Goal: Task Accomplishment & Management: Manage account settings

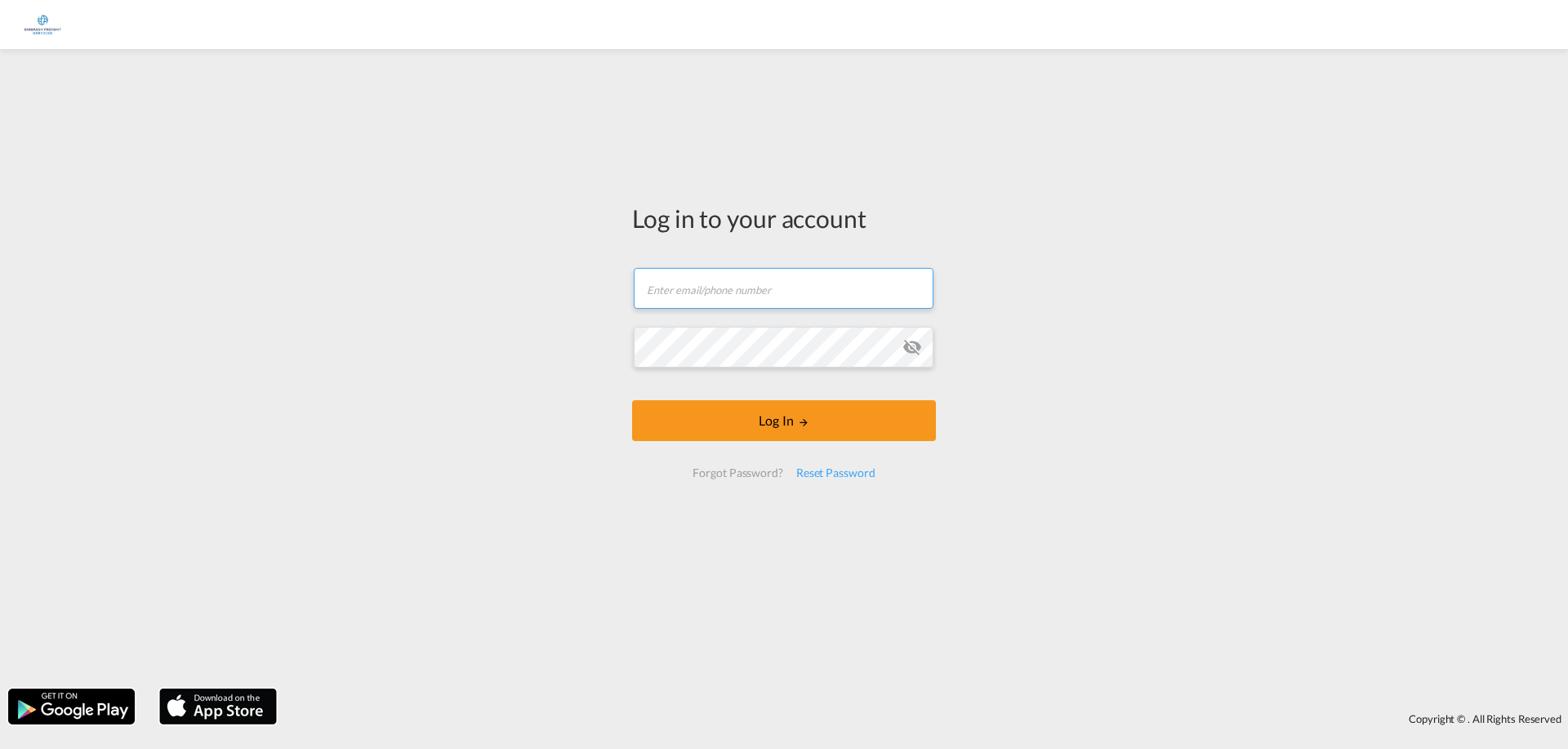
click at [801, 288] on input "text" at bounding box center [784, 288] width 300 height 40
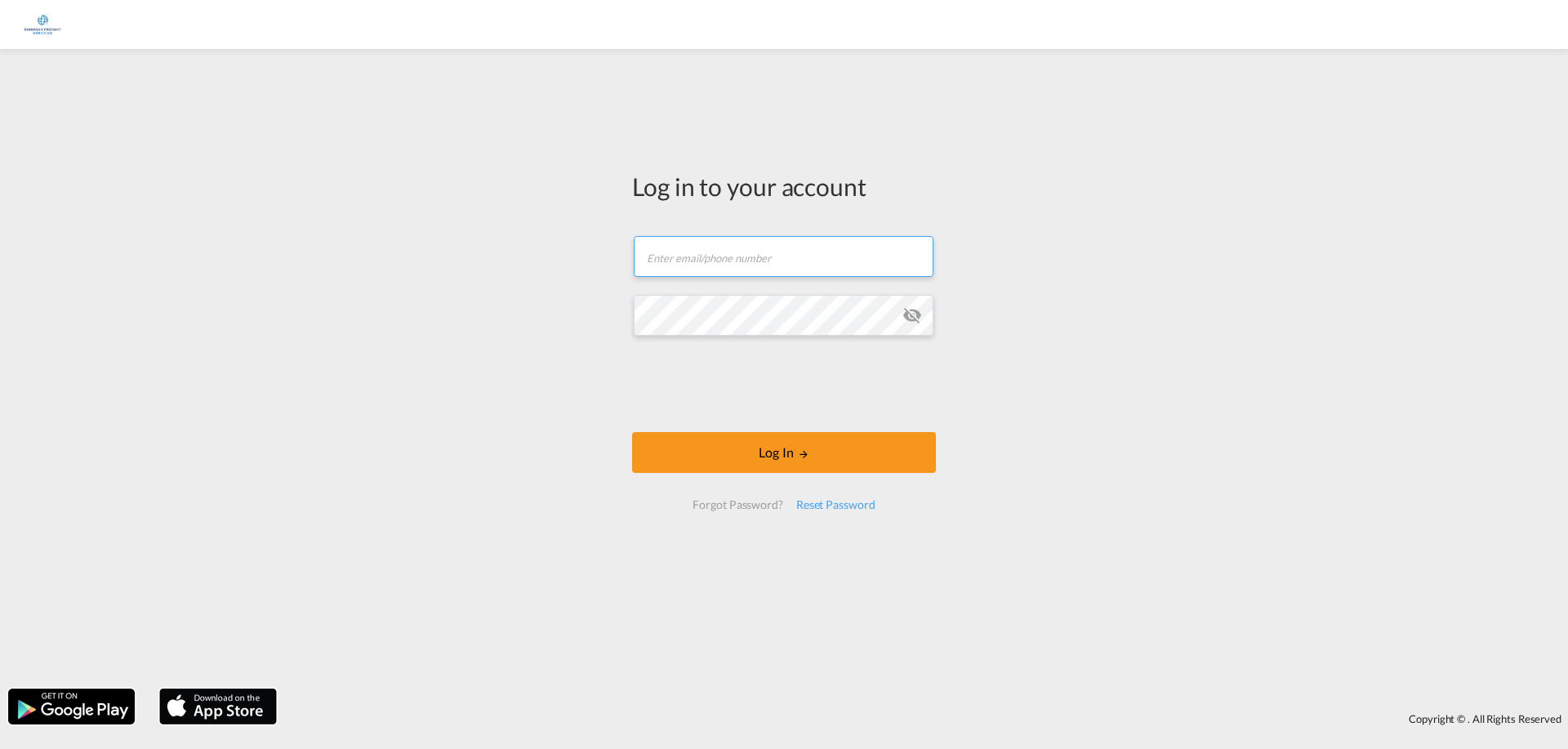
type input "[EMAIL_ADDRESS][DOMAIN_NAME]"
click at [632, 432] on button "Log In" at bounding box center [784, 452] width 304 height 40
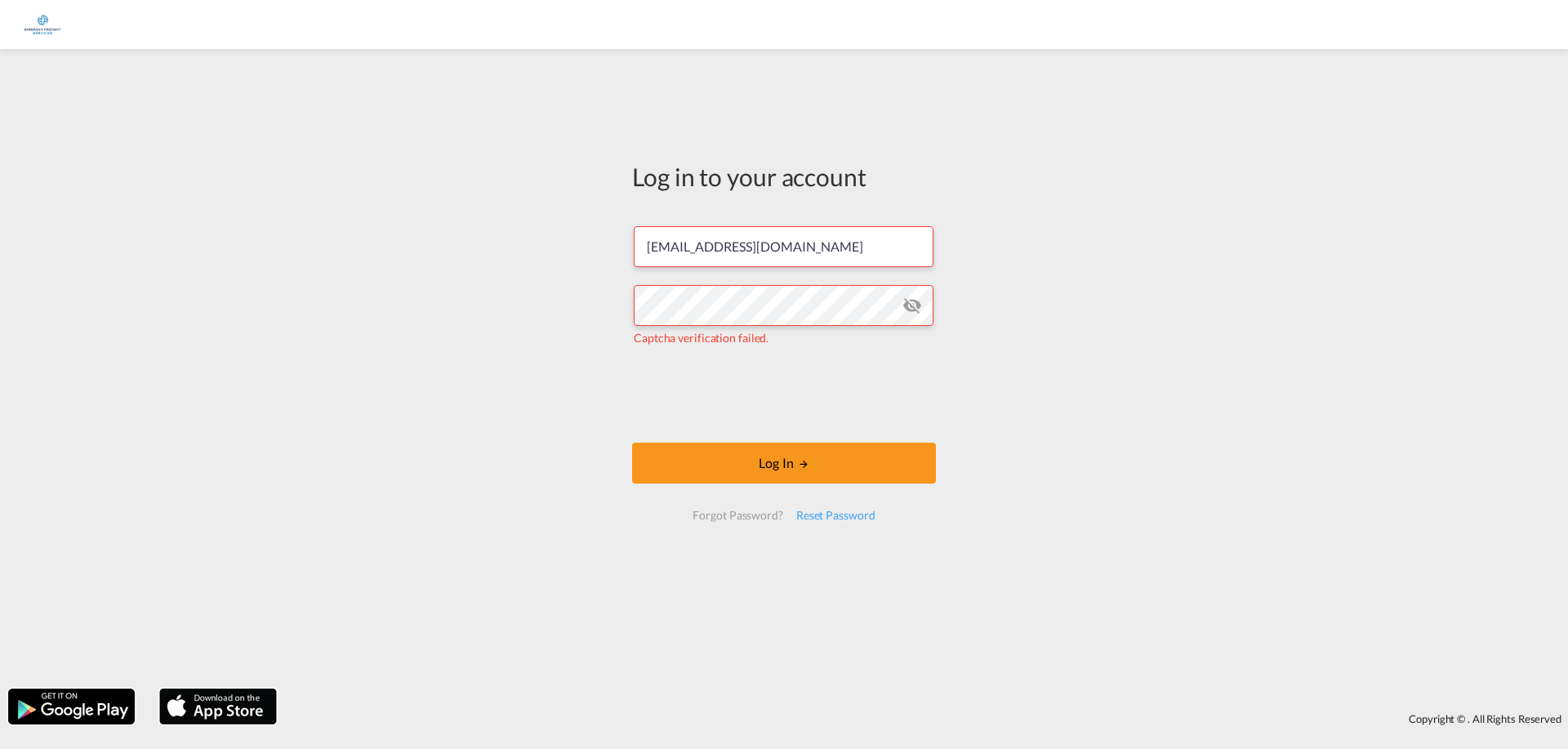
click at [907, 298] on md-icon "icon-eye-off" at bounding box center [912, 305] width 20 height 20
click at [605, 314] on div "Log in to your account jurmain.stolk@embassyfreight.nl Captcha verification fai…" at bounding box center [784, 369] width 1568 height 624
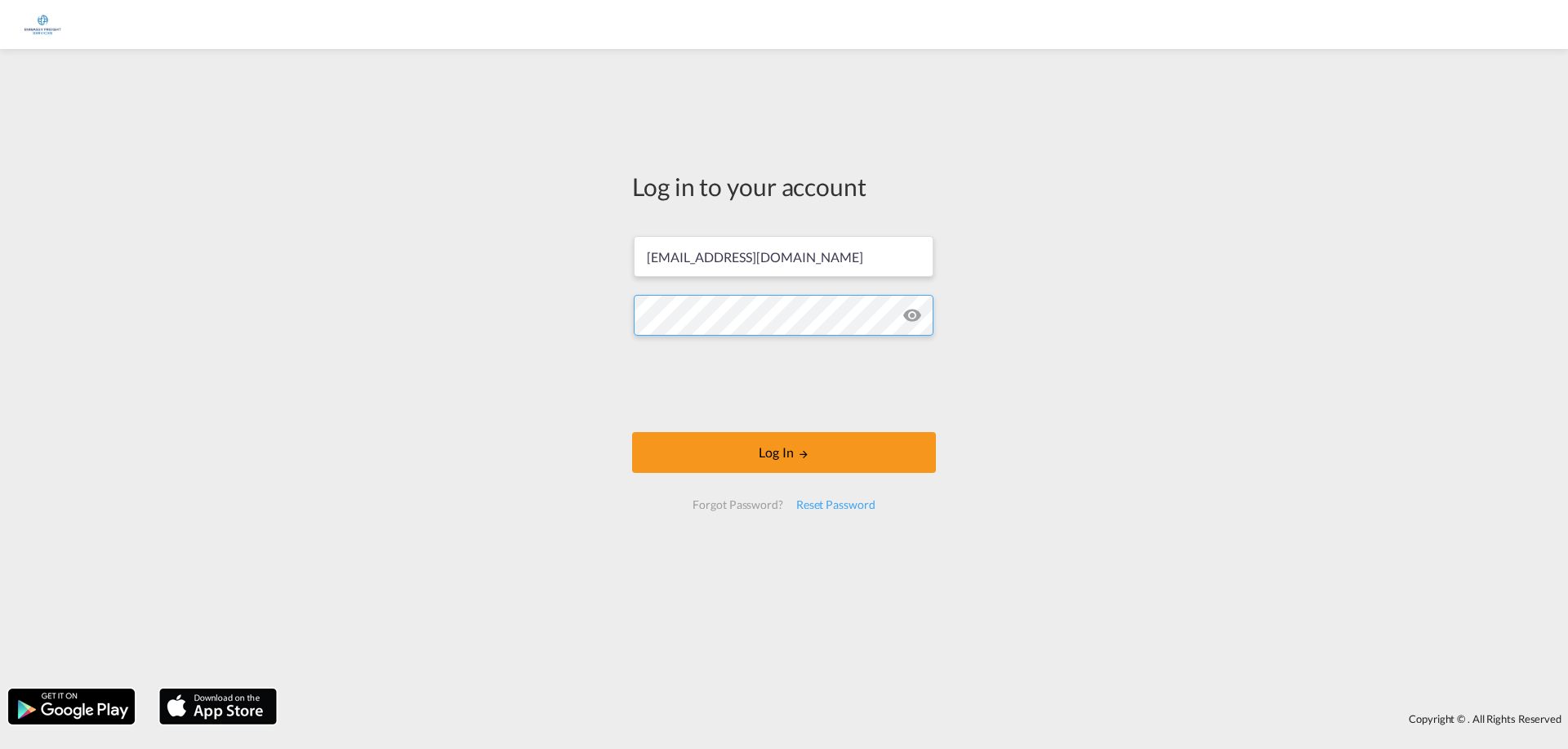
click at [632, 432] on button "Log In" at bounding box center [784, 452] width 304 height 40
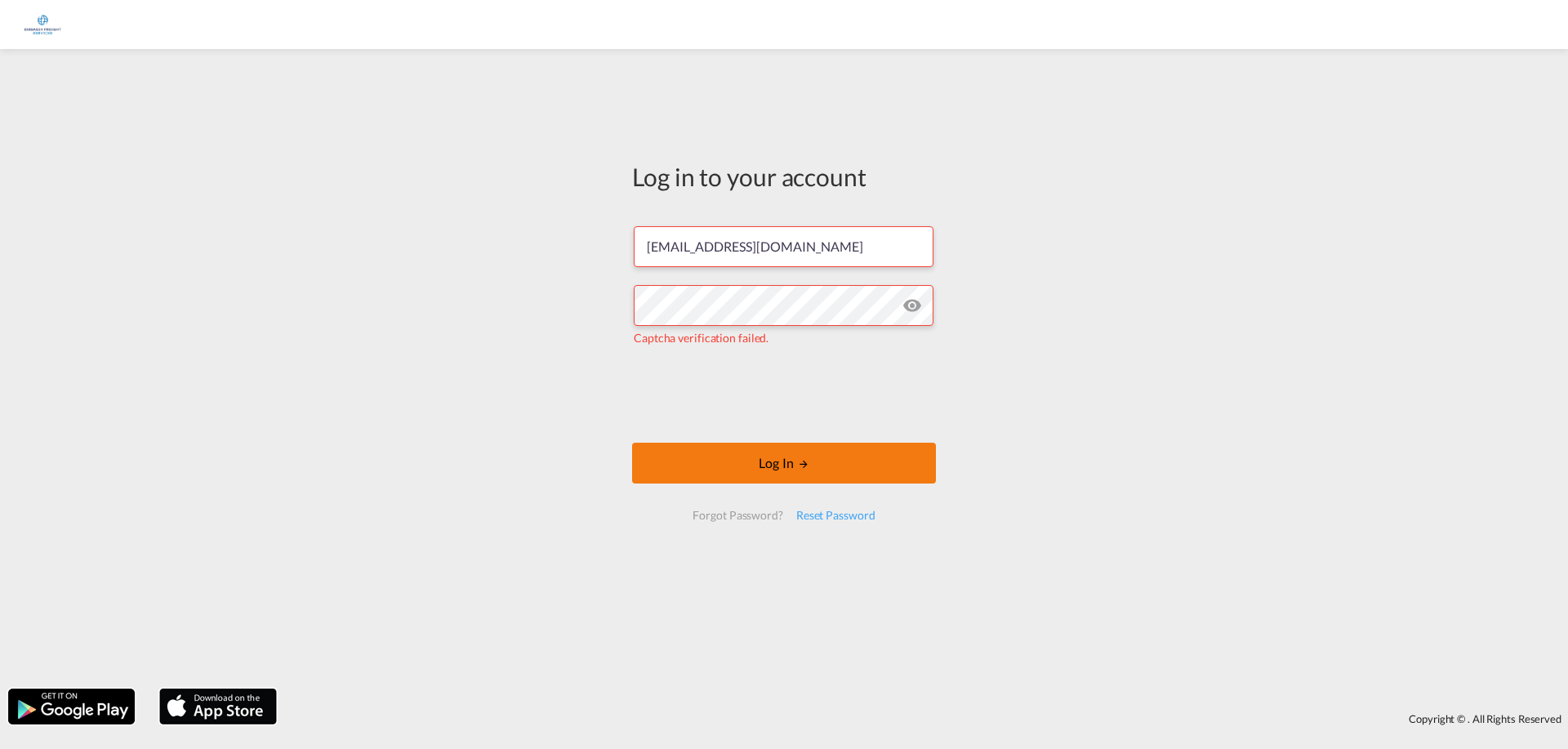
click at [822, 472] on button "Log In" at bounding box center [784, 463] width 304 height 40
click at [839, 512] on div "Reset Password" at bounding box center [836, 515] width 92 height 29
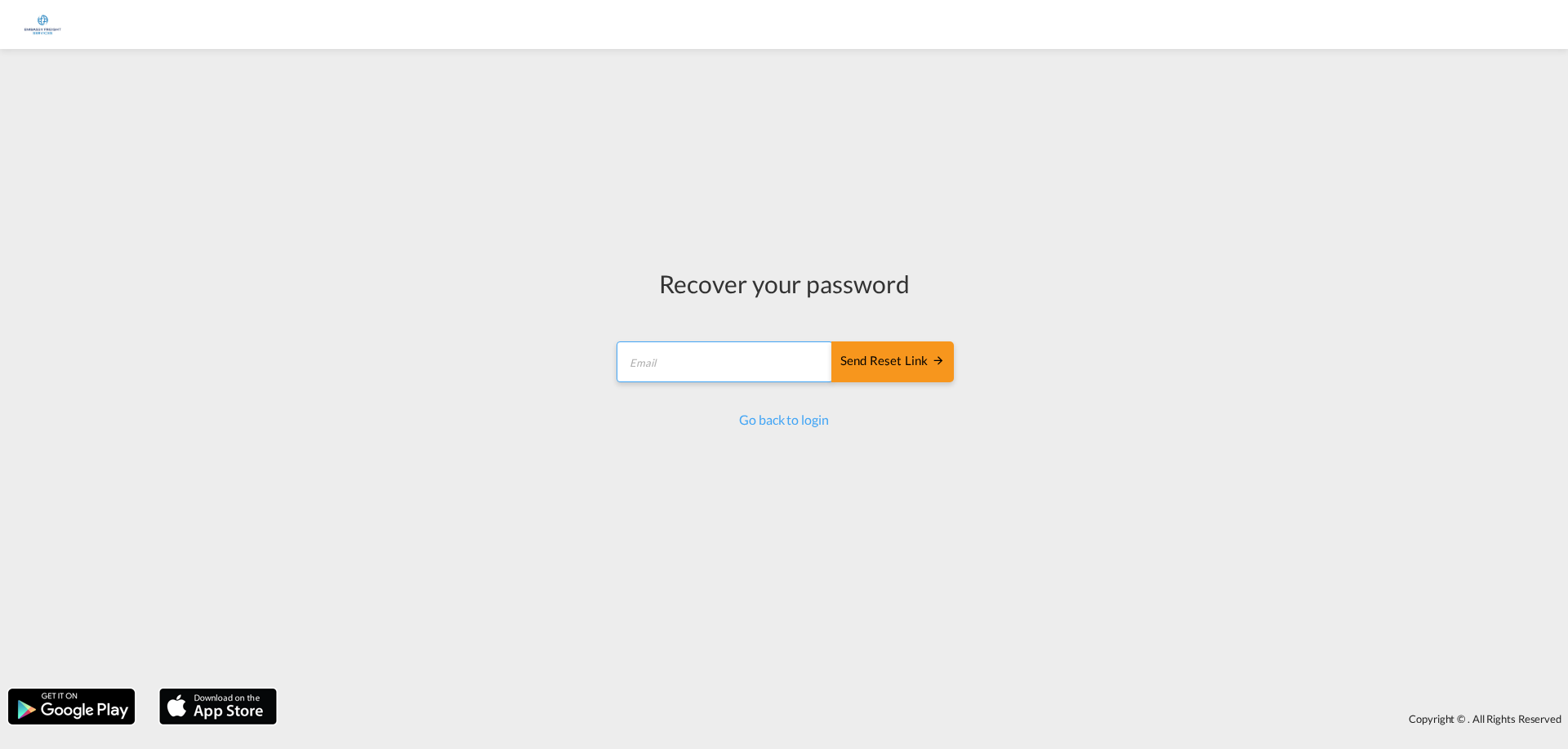
click at [701, 378] on input "email" at bounding box center [725, 361] width 216 height 40
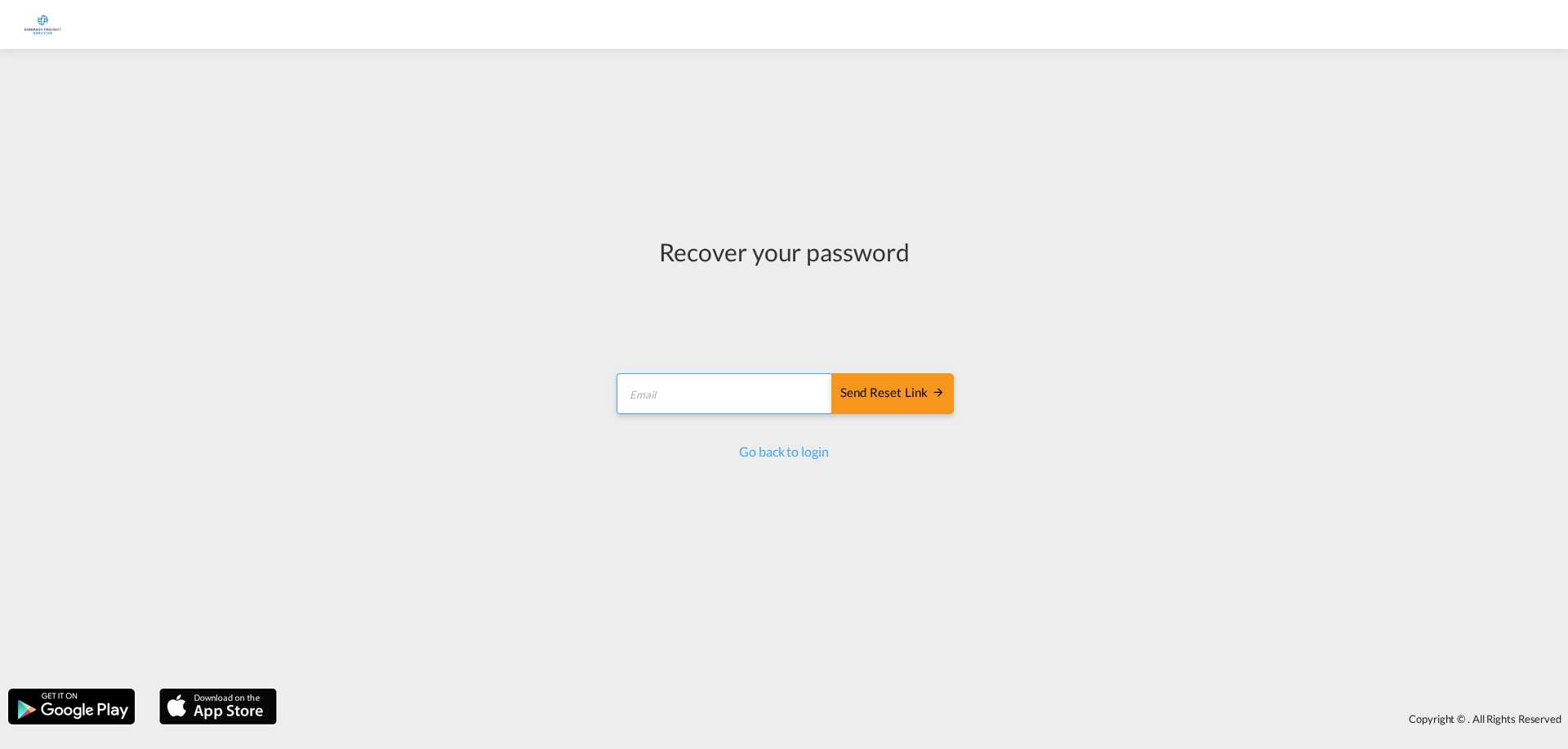
type input "[EMAIL_ADDRESS][DOMAIN_NAME]"
click at [894, 404] on button "Send reset link" at bounding box center [893, 393] width 122 height 40
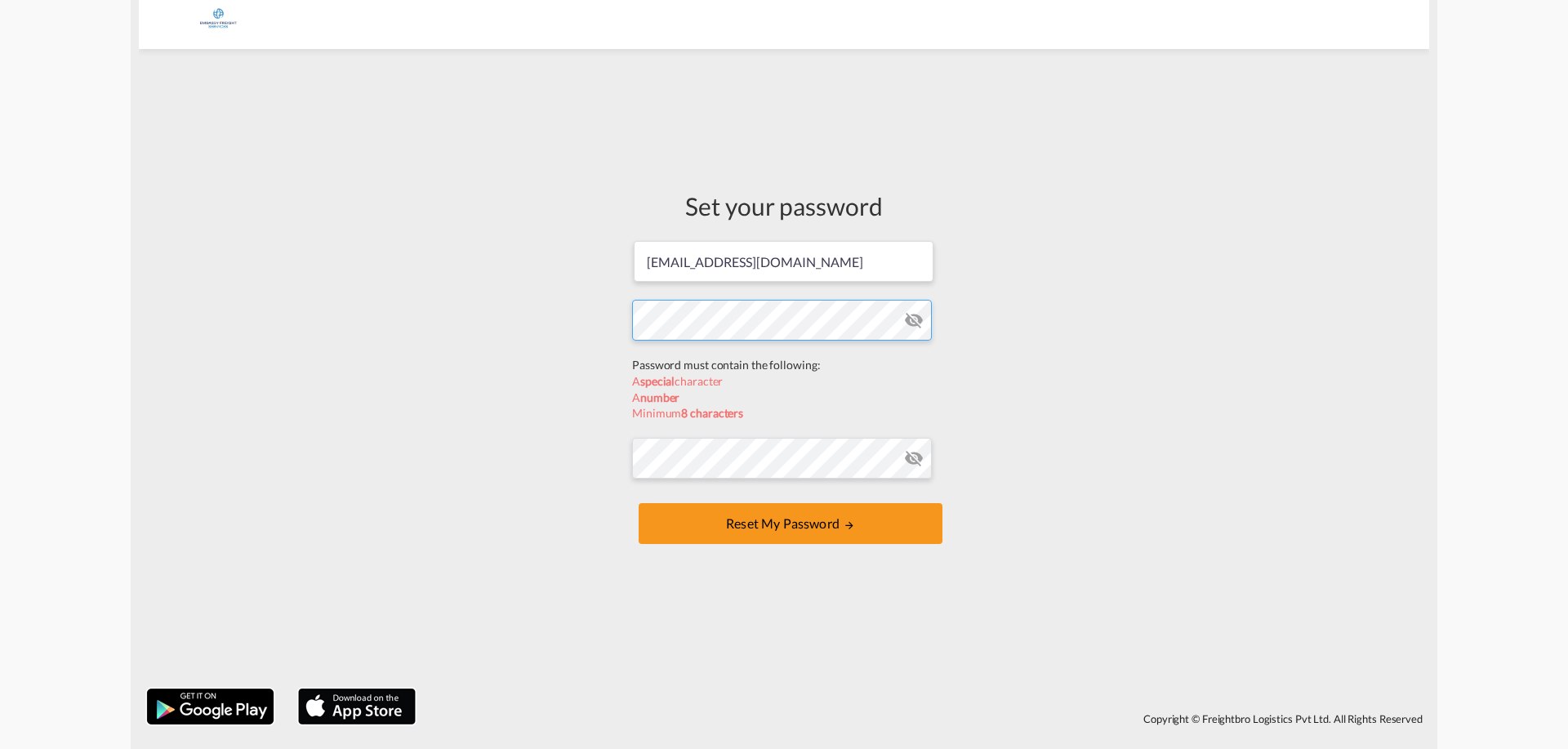
click at [759, 363] on form "[EMAIL_ADDRESS][DOMAIN_NAME] Password must contain the following: A special cha…" at bounding box center [784, 393] width 304 height 309
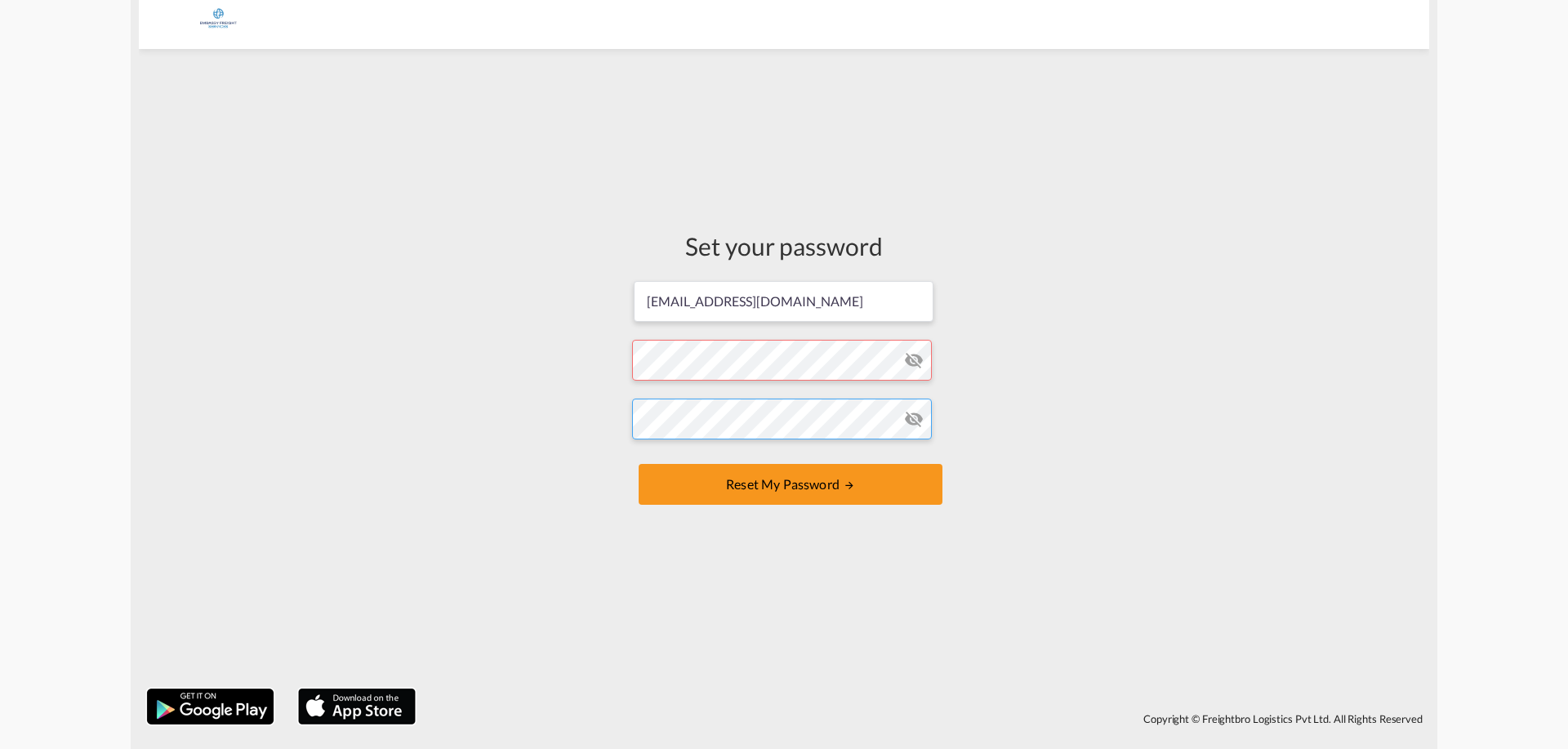
click at [784, 456] on form "[EMAIL_ADDRESS][DOMAIN_NAME] Password must contain the following: A special cha…" at bounding box center [784, 394] width 304 height 231
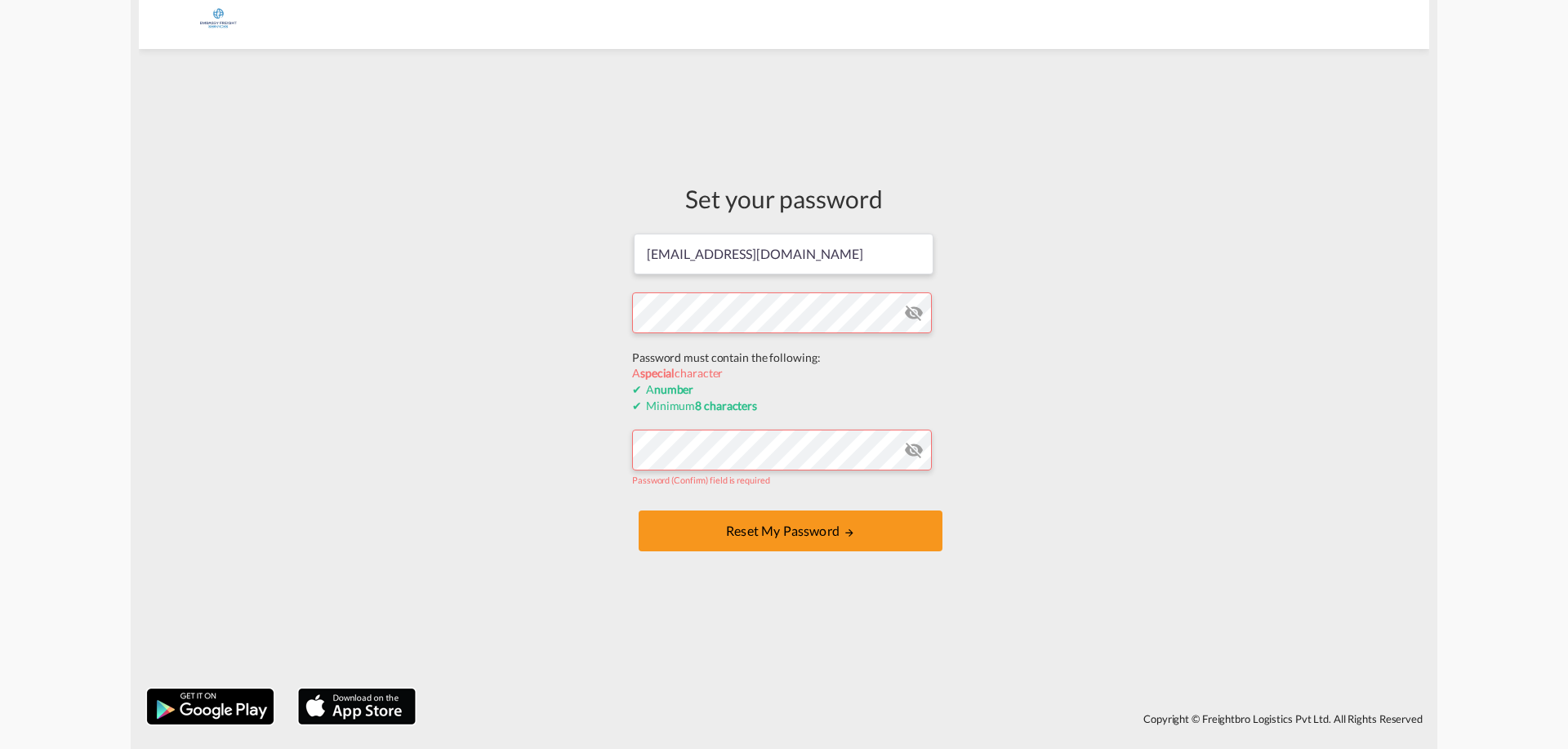
click at [816, 357] on form "[EMAIL_ADDRESS][DOMAIN_NAME] Password must contain the following: A special cha…" at bounding box center [784, 394] width 304 height 325
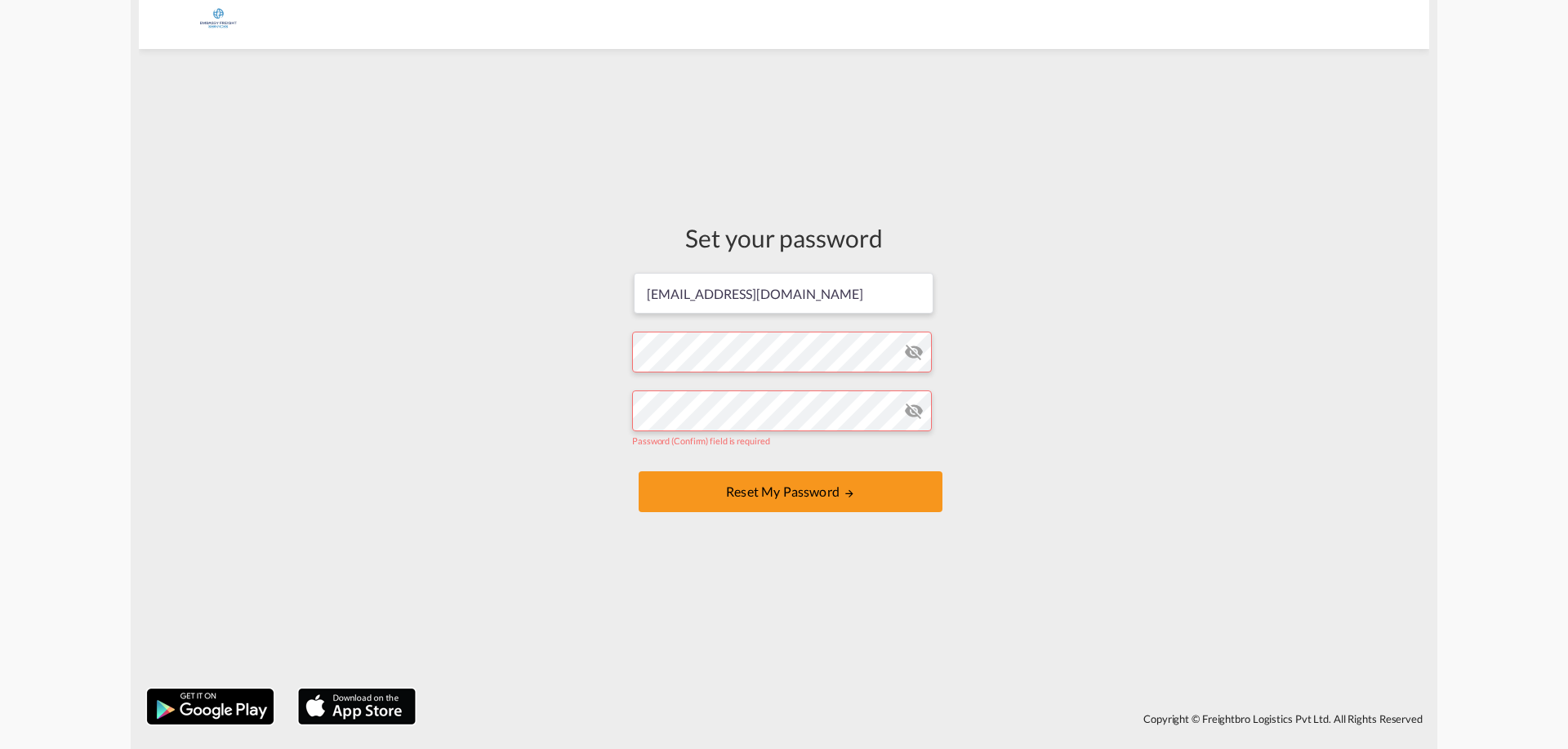
click at [916, 313] on form "[EMAIL_ADDRESS][DOMAIN_NAME] Password must contain the following: A special cha…" at bounding box center [784, 393] width 304 height 246
click at [913, 356] on md-icon "icon-eye-off" at bounding box center [913, 352] width 20 height 20
click at [719, 346] on form "[EMAIL_ADDRESS][DOMAIN_NAME] Password must contain the following: A special cha…" at bounding box center [784, 393] width 304 height 246
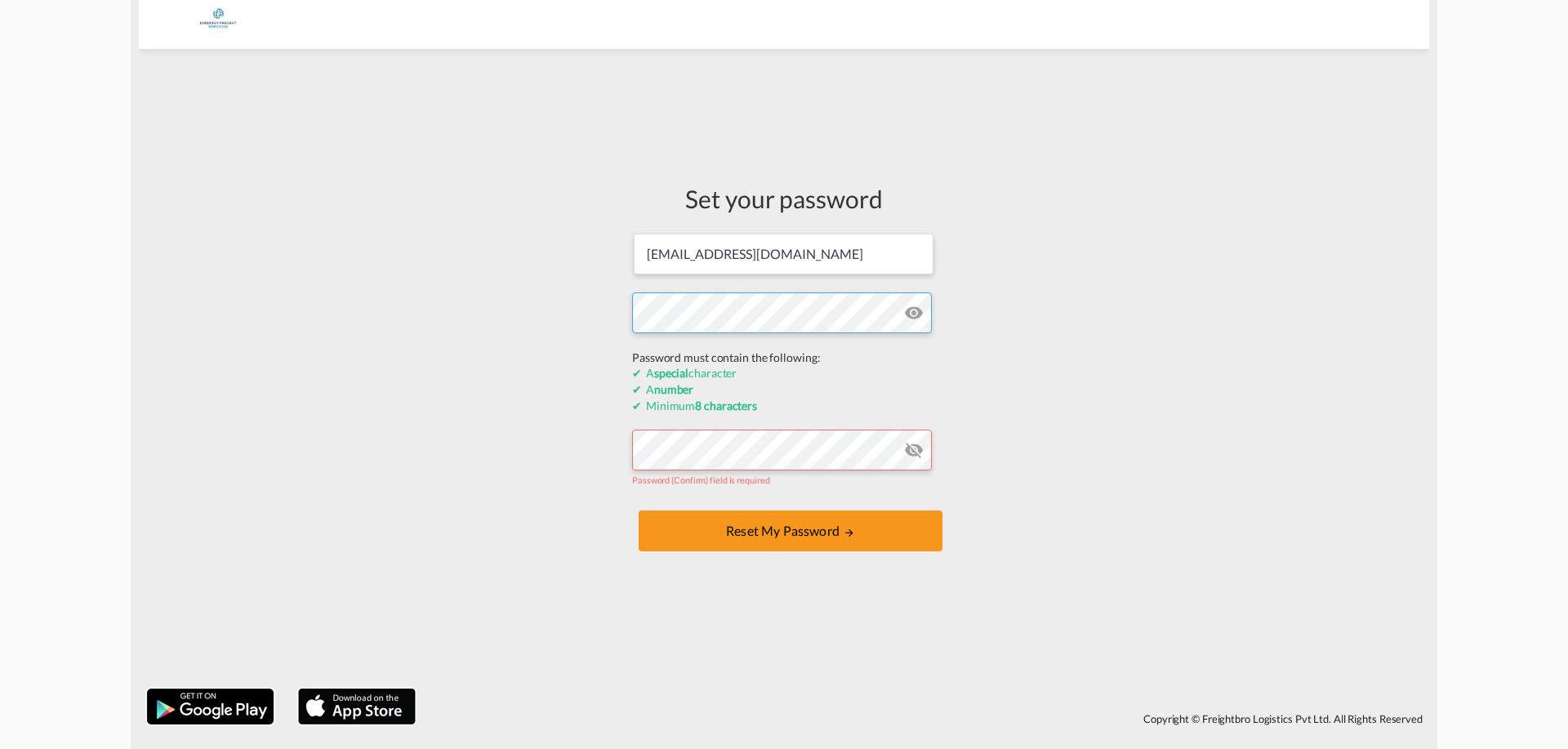
click at [258, 320] on div "Set your password [EMAIL_ADDRESS][DOMAIN_NAME] Password must contain the follow…" at bounding box center [784, 369] width 1291 height 624
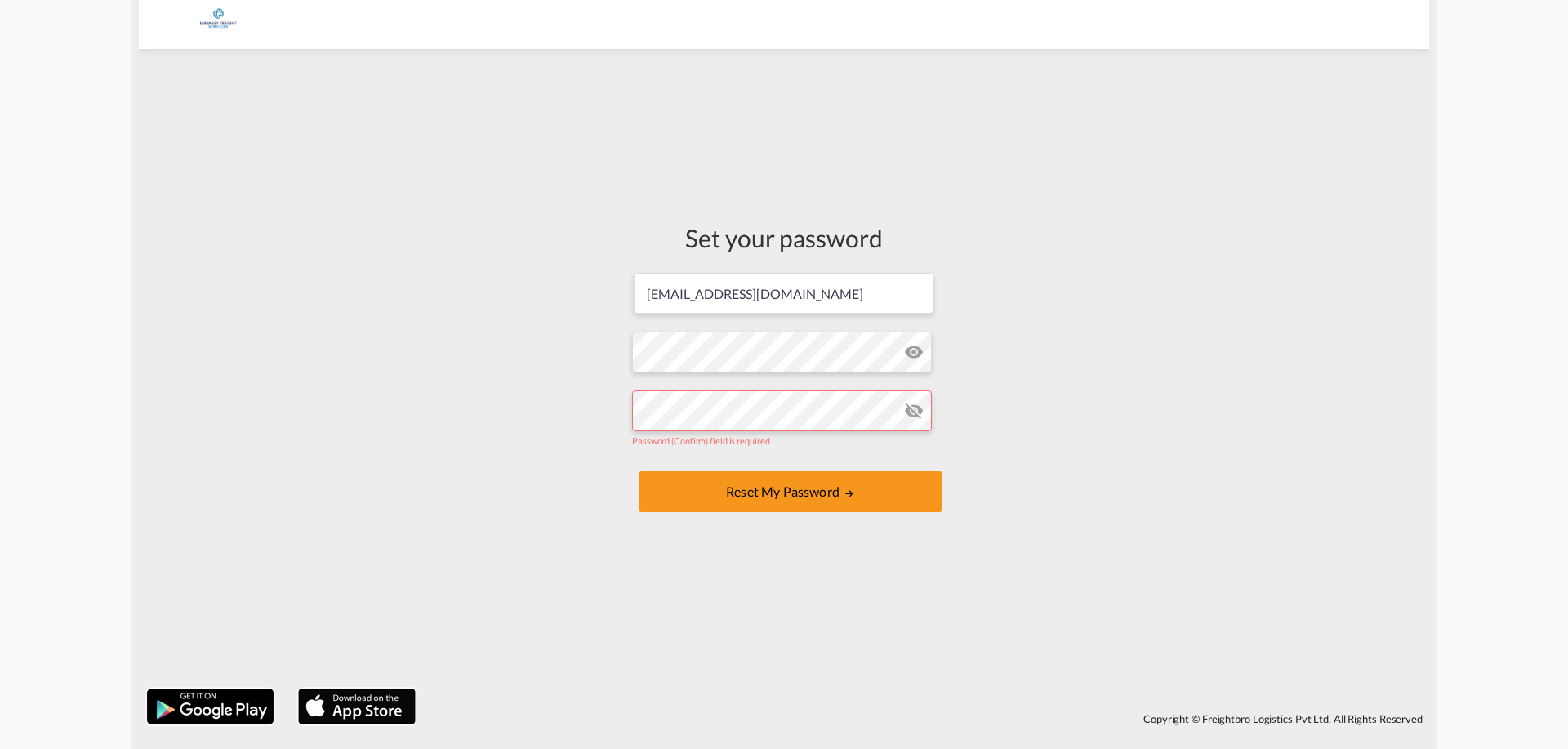
click at [845, 441] on md-input-container "Password (Confirm) field is required" at bounding box center [784, 418] width 304 height 59
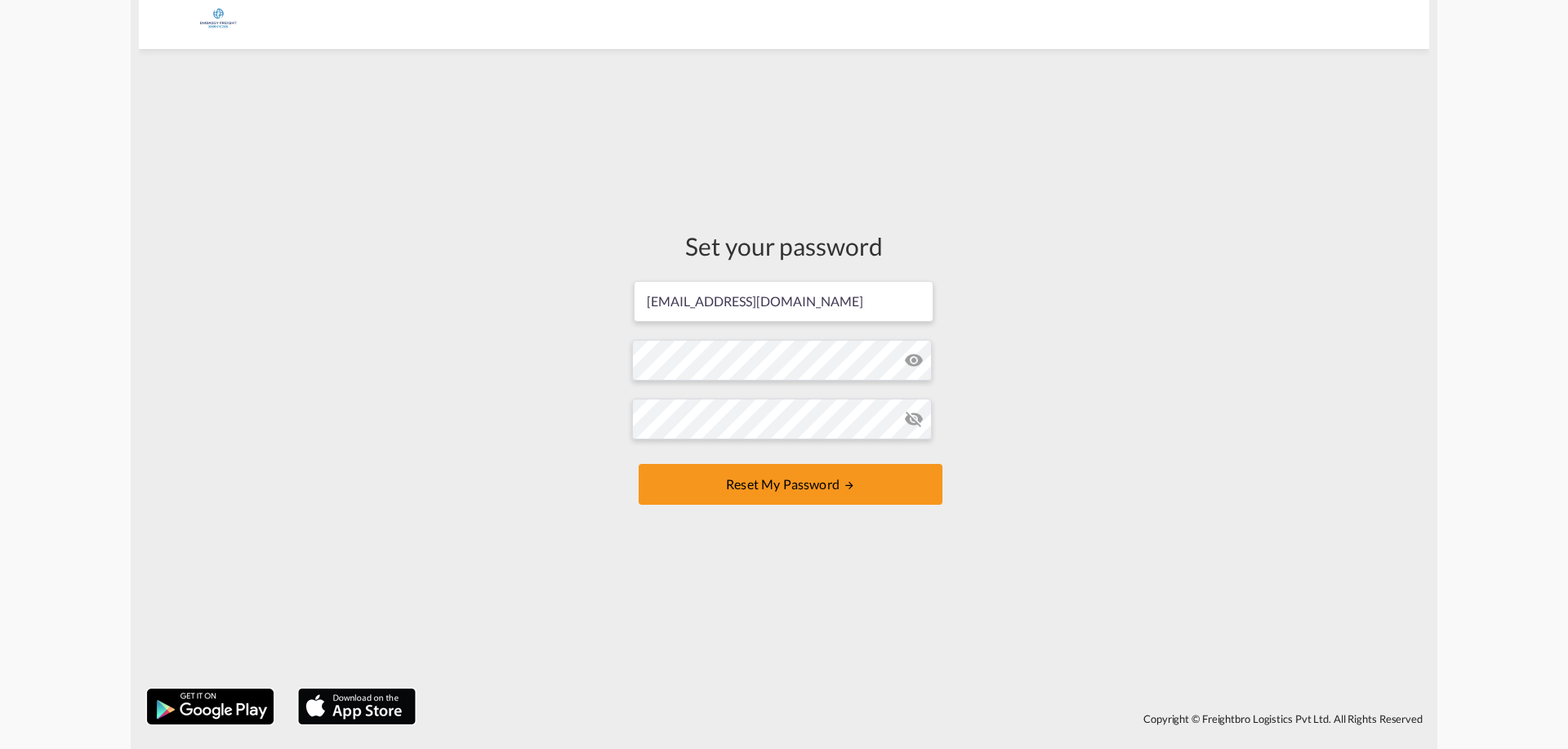
click at [904, 420] on md-icon "icon-eye-off" at bounding box center [913, 419] width 20 height 20
click at [878, 468] on button "Reset my password" at bounding box center [790, 484] width 304 height 40
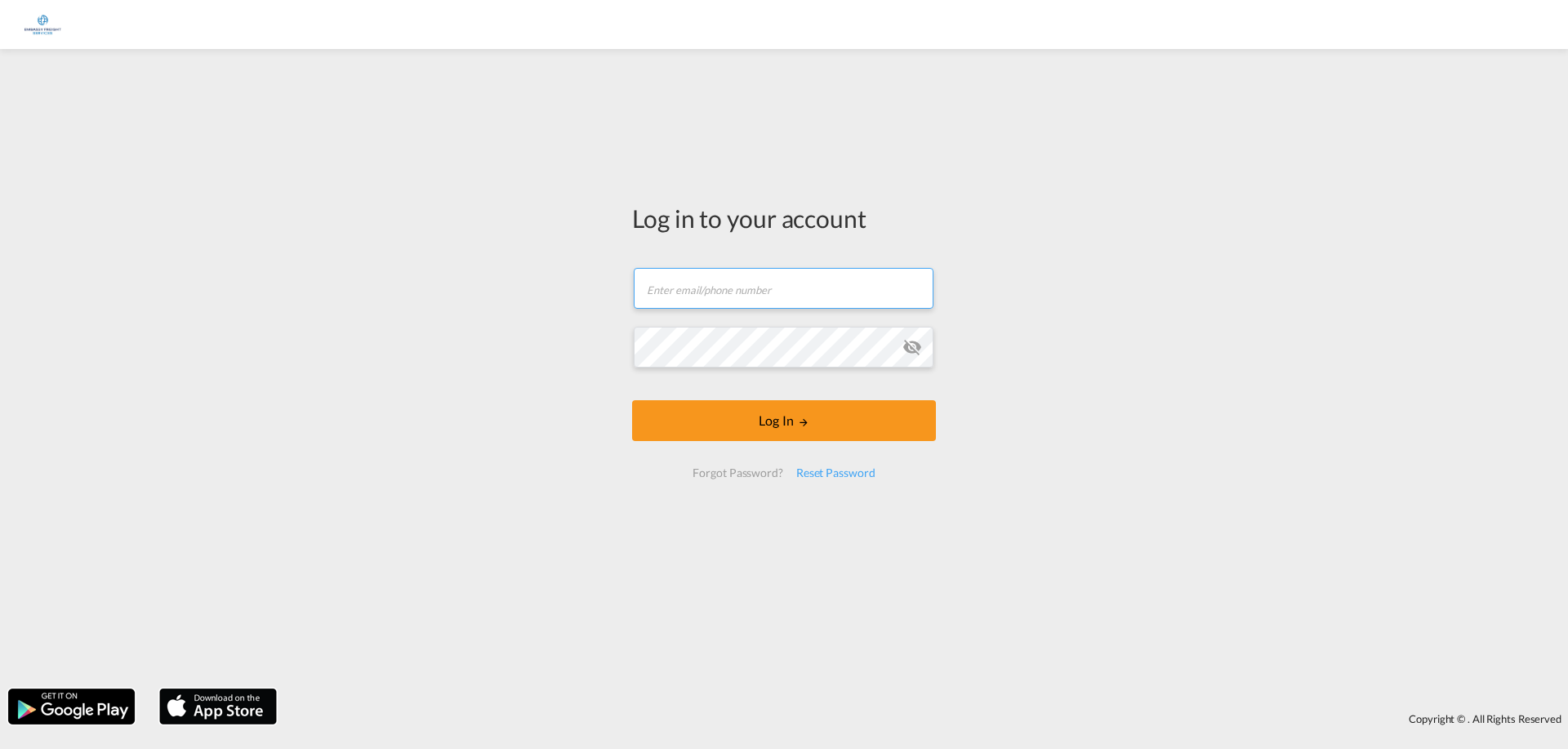
type input "[EMAIL_ADDRESS][DOMAIN_NAME]"
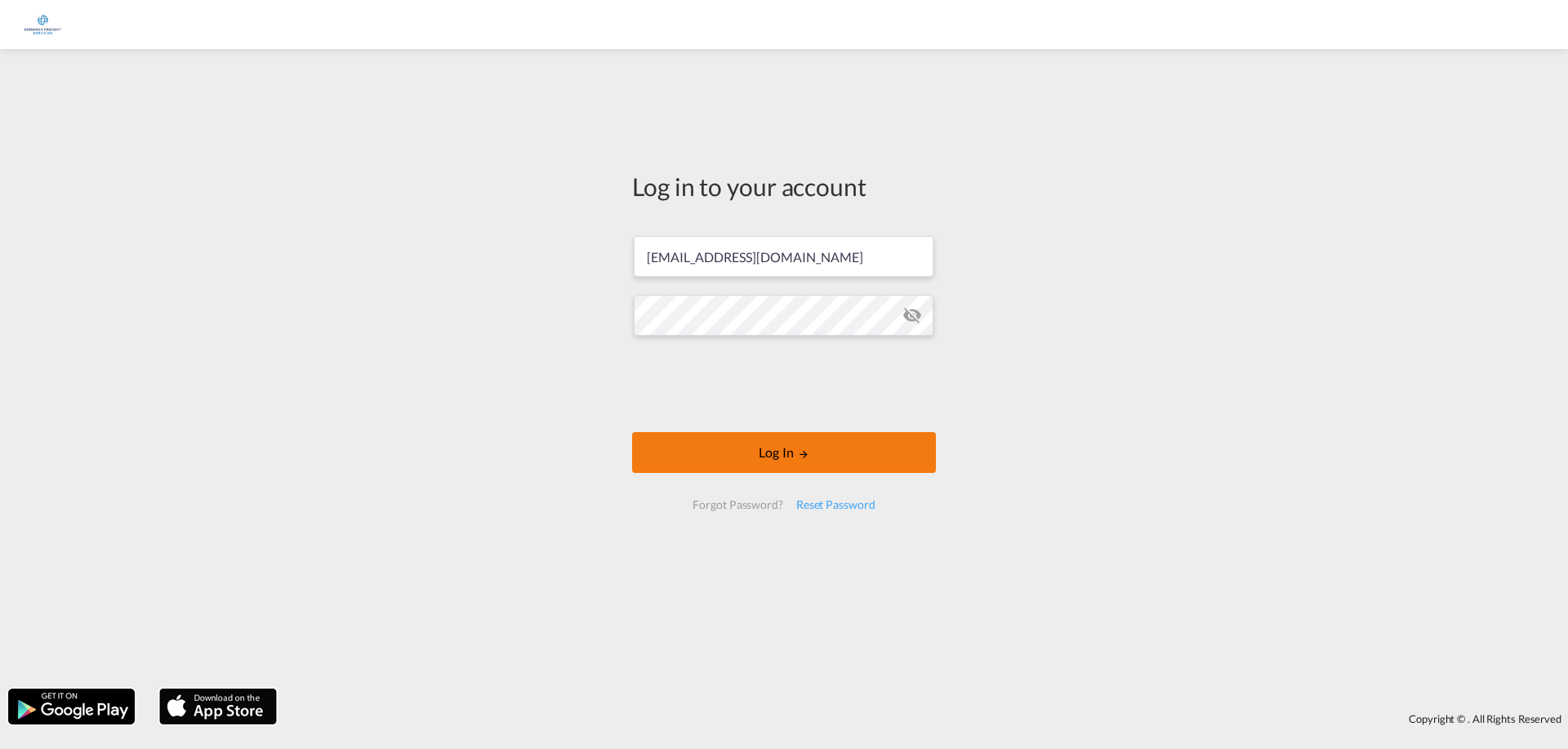
click at [834, 448] on button "Log In" at bounding box center [784, 452] width 304 height 40
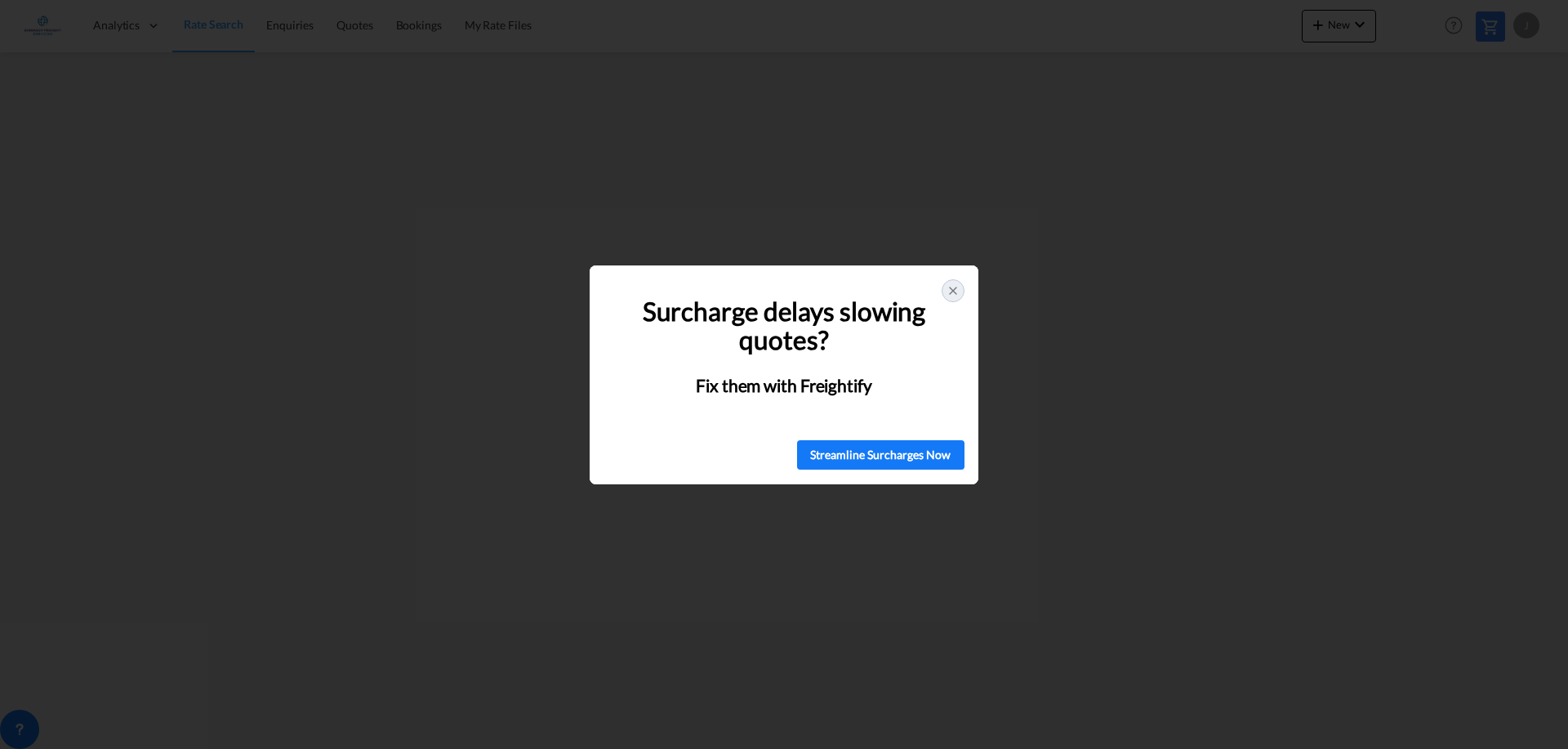
click at [962, 284] on div at bounding box center [953, 291] width 23 height 23
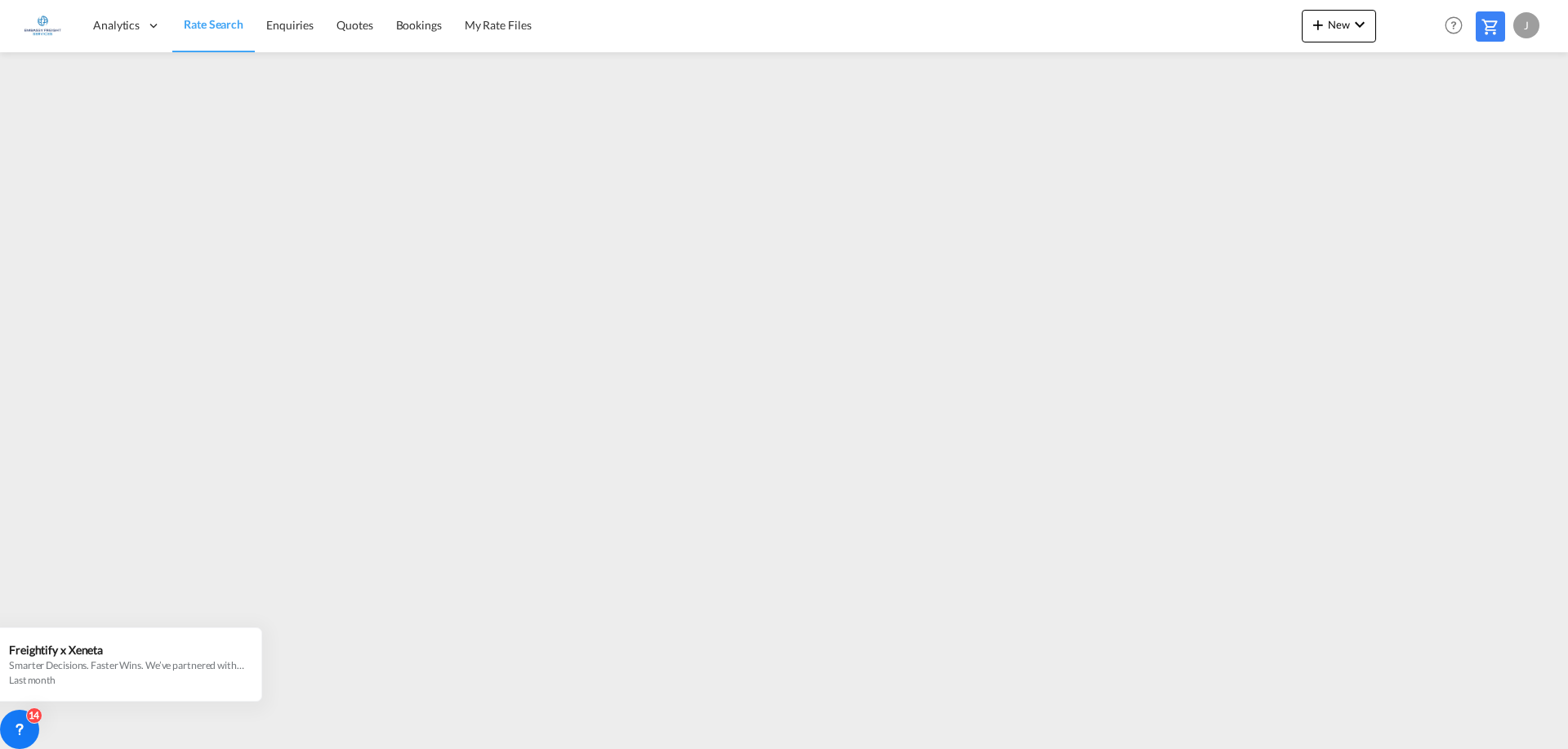
click at [219, 27] on span "Rate Search" at bounding box center [213, 24] width 59 height 14
click at [272, 23] on span "Enquiries" at bounding box center [290, 24] width 47 height 14
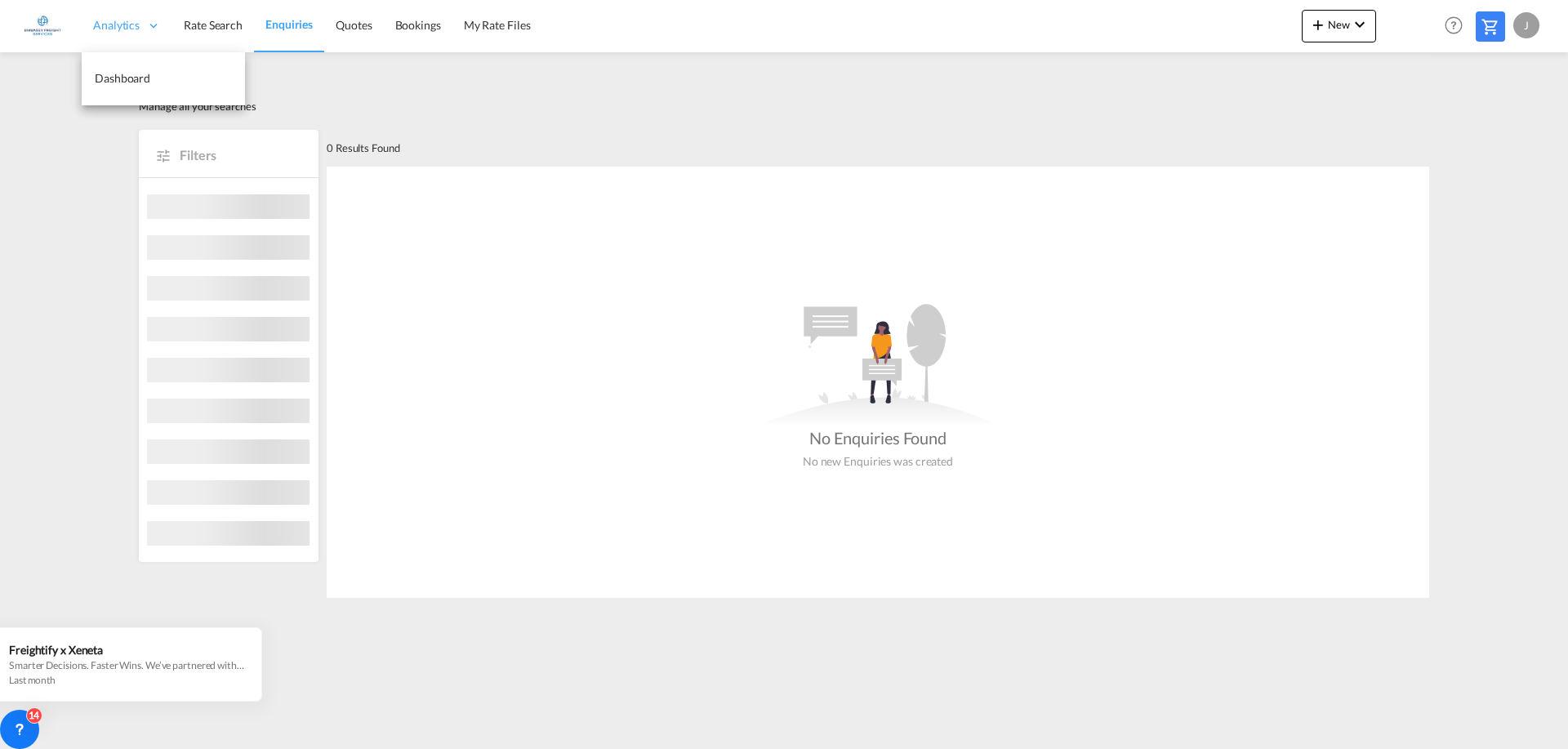
click at [127, 39] on div "Analytics" at bounding box center [127, 25] width 90 height 53
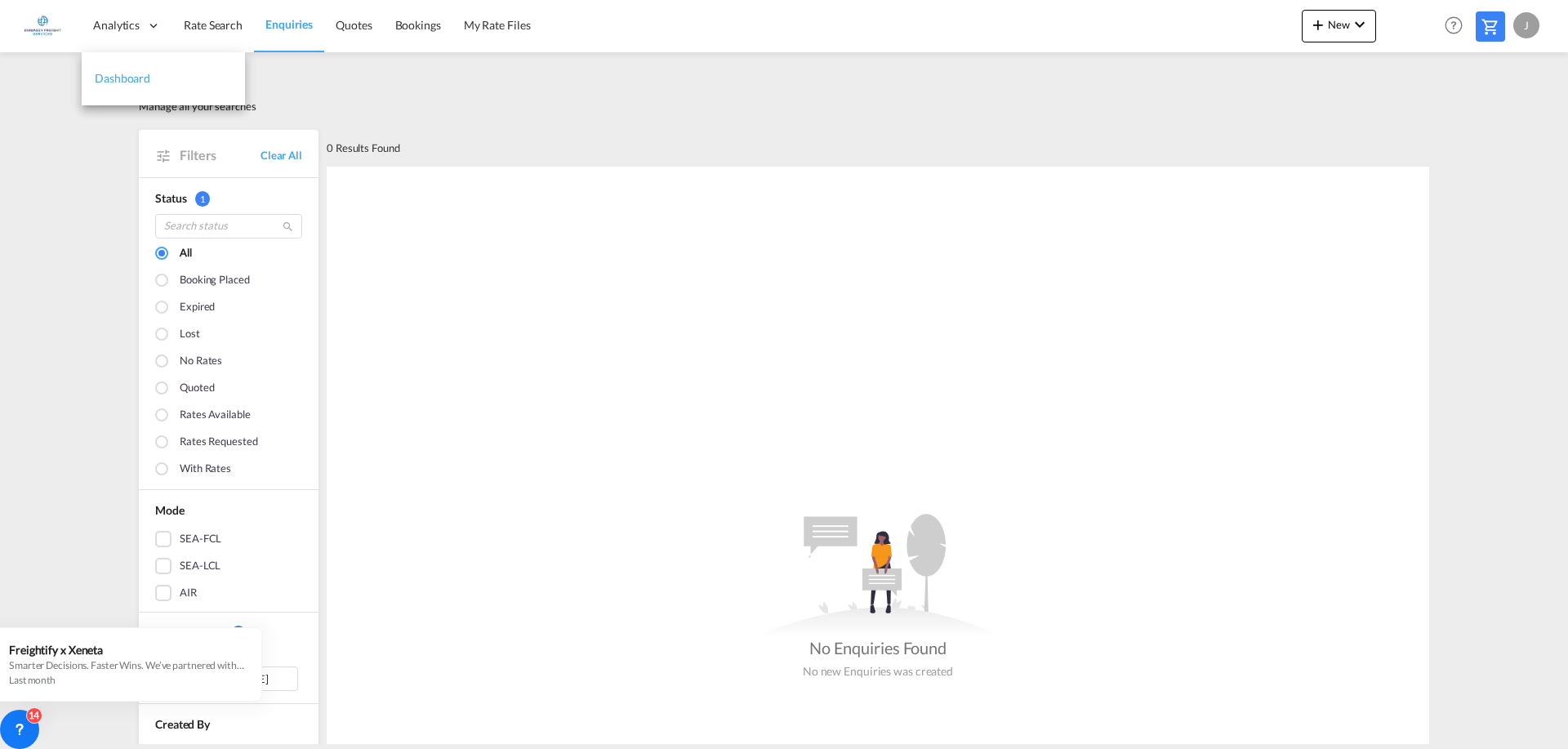
click at [131, 72] on span "Dashboard" at bounding box center [122, 78] width 55 height 14
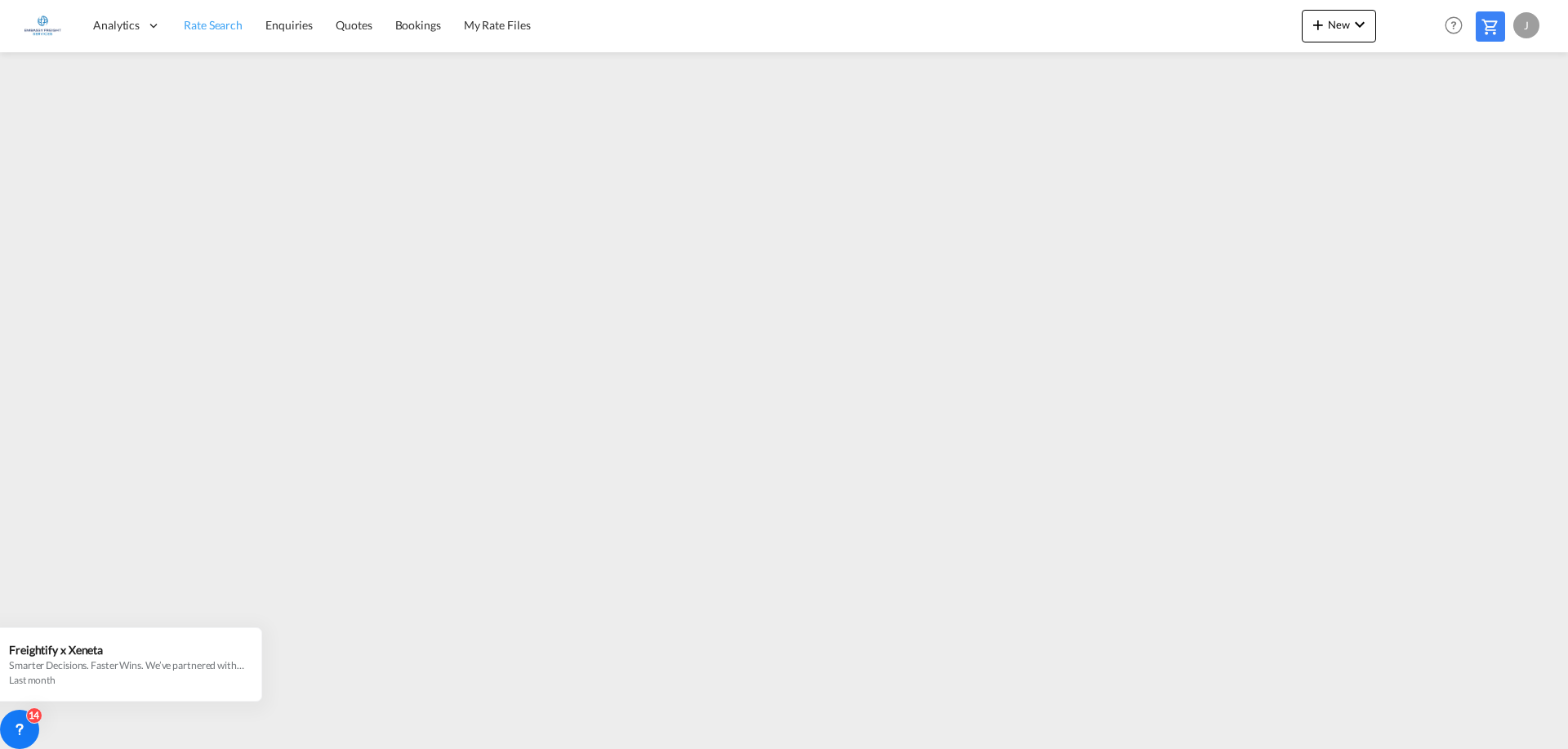
click at [216, 27] on span "Rate Search" at bounding box center [213, 24] width 59 height 14
click at [230, 26] on span "Rate Search" at bounding box center [213, 24] width 59 height 14
click at [282, 14] on link "Enquiries" at bounding box center [290, 25] width 71 height 53
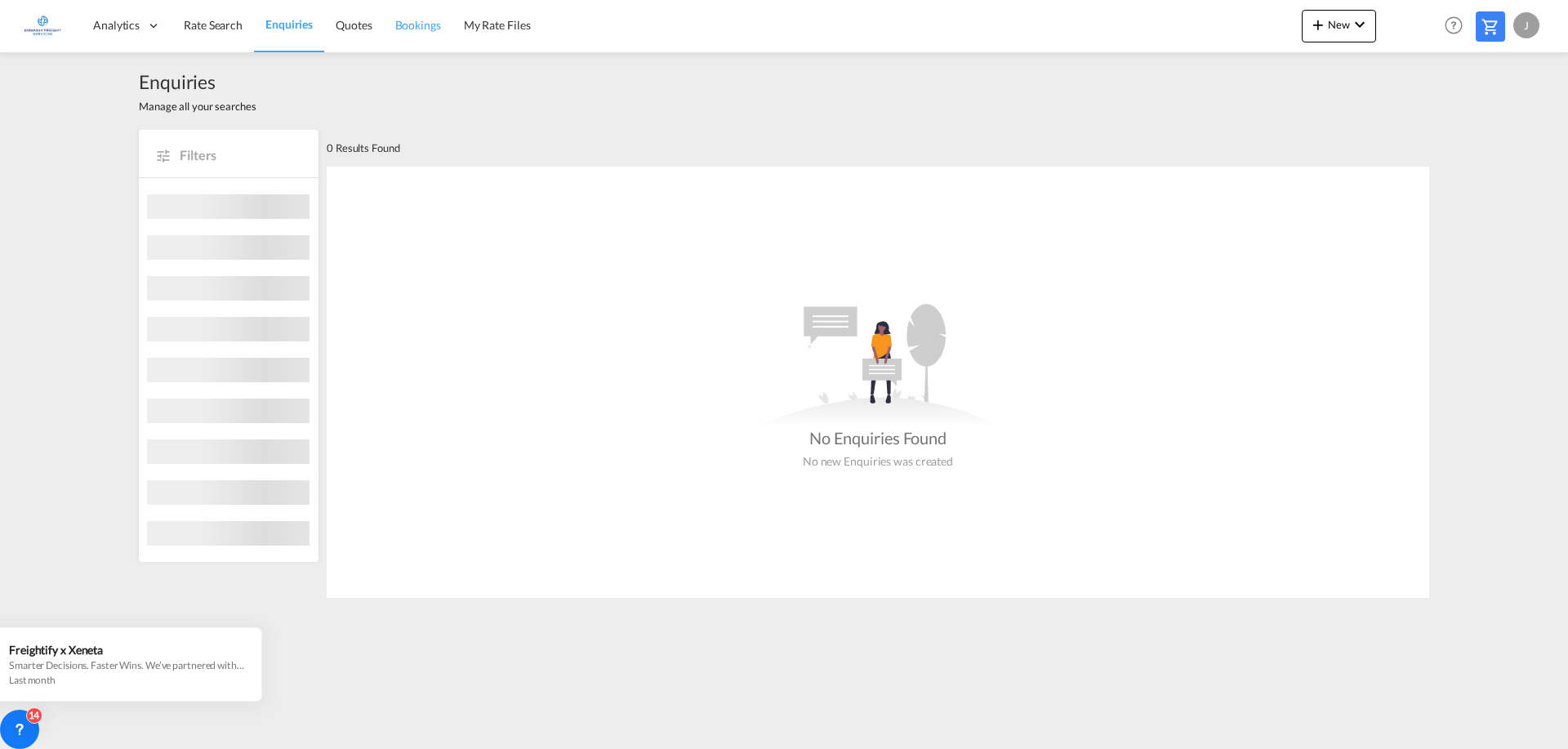
click at [410, 22] on span "Bookings" at bounding box center [418, 24] width 46 height 14
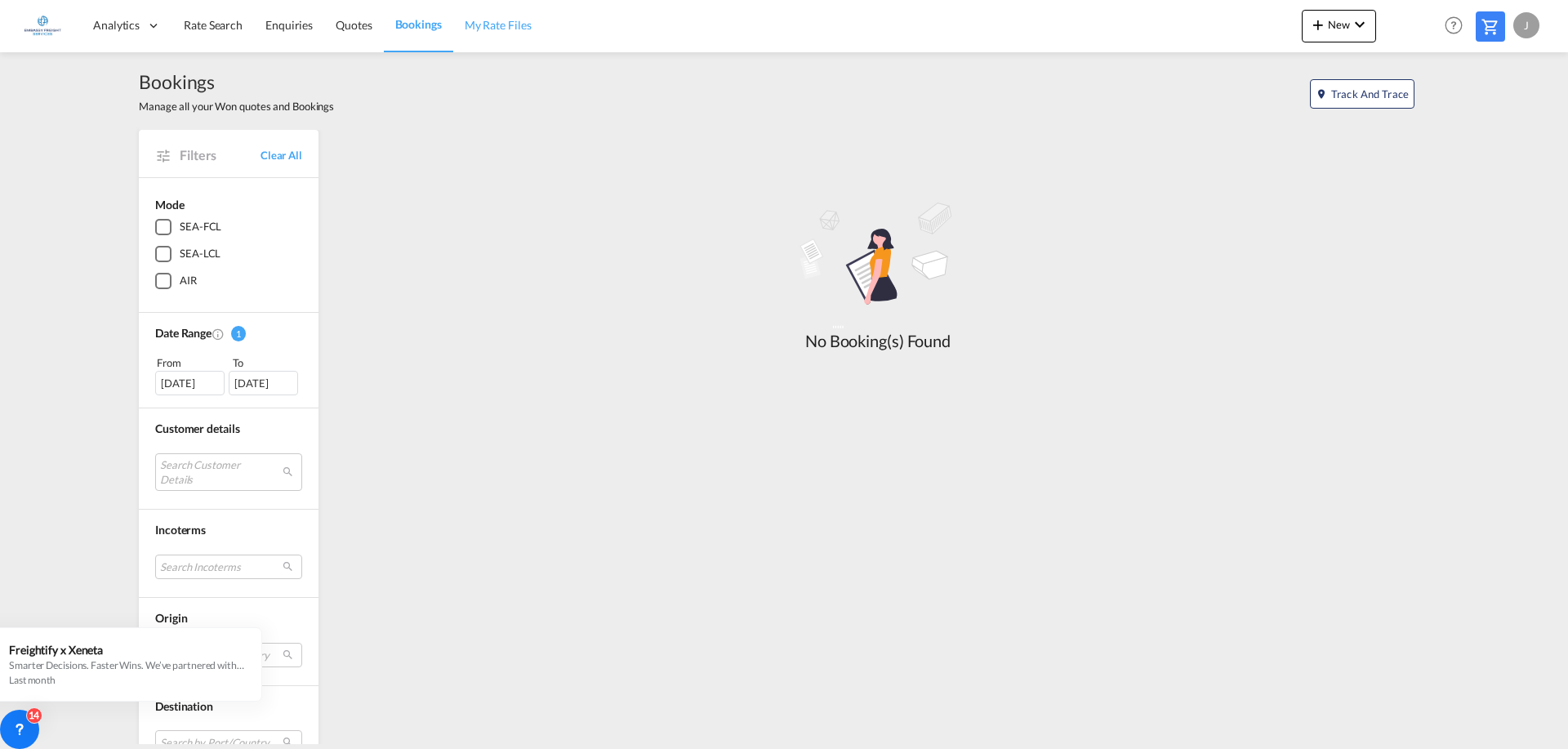
click at [519, 35] on link "My Rate Files" at bounding box center [499, 25] width 90 height 53
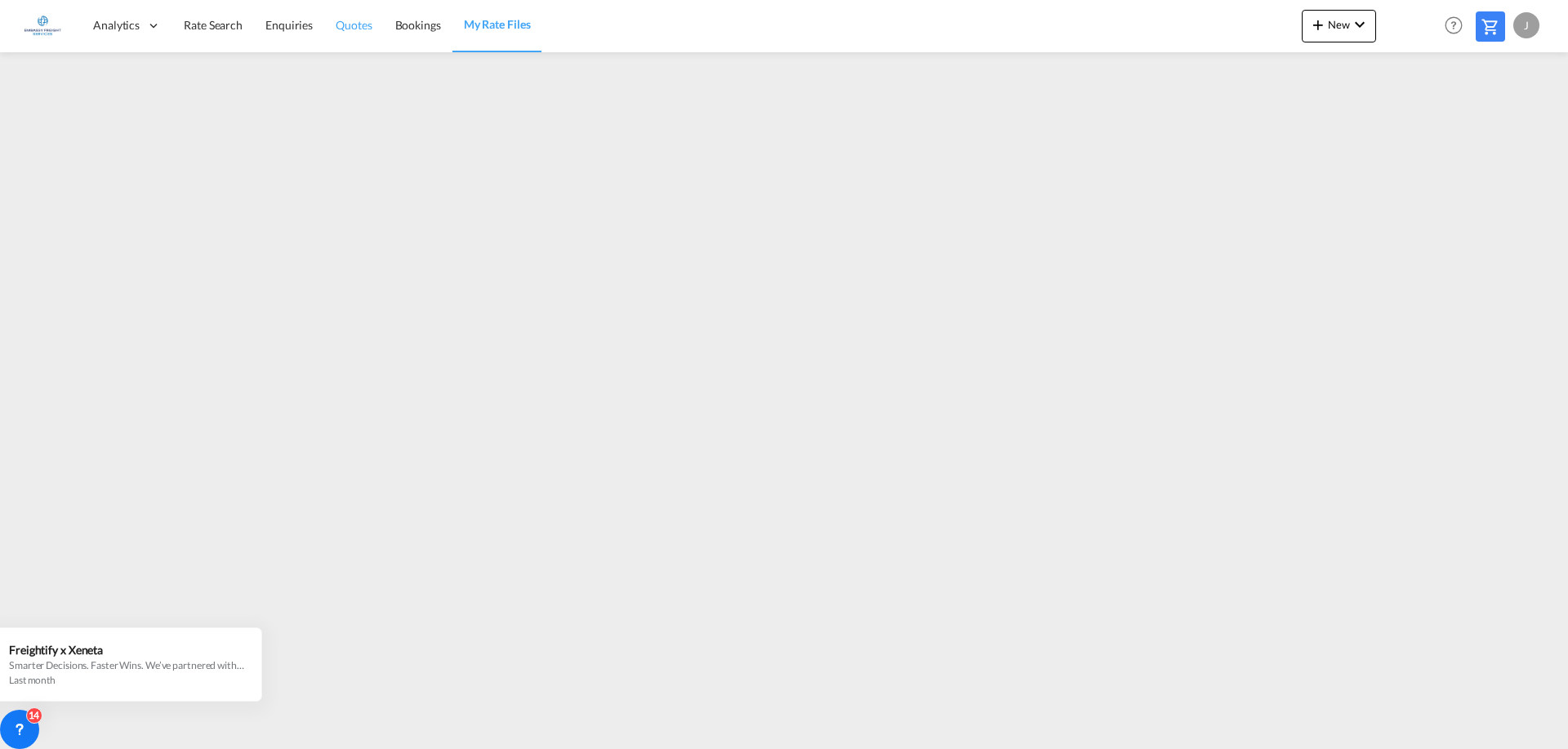
click at [336, 24] on span "Quotes" at bounding box center [354, 24] width 36 height 14
click at [116, 39] on div "Analytics" at bounding box center [127, 25] width 90 height 53
click at [129, 75] on span "Dashboard" at bounding box center [122, 78] width 55 height 14
